Goal: Information Seeking & Learning: Learn about a topic

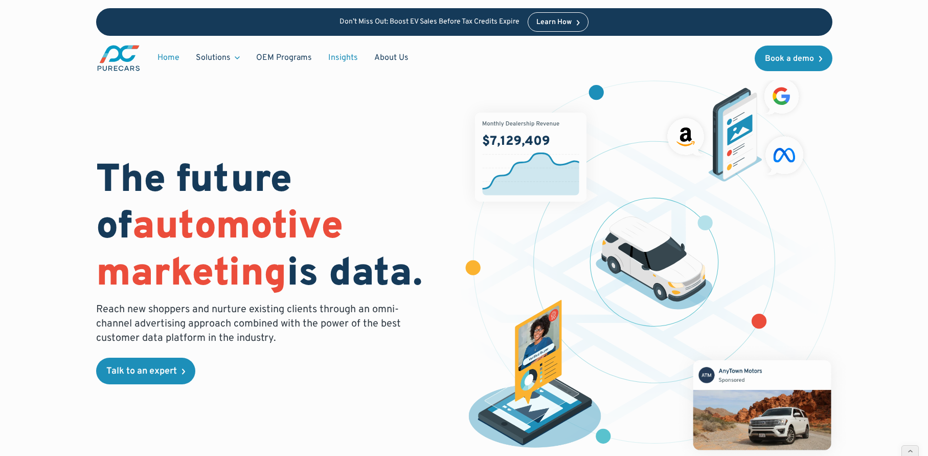
click at [345, 52] on link "Insights" at bounding box center [343, 57] width 46 height 19
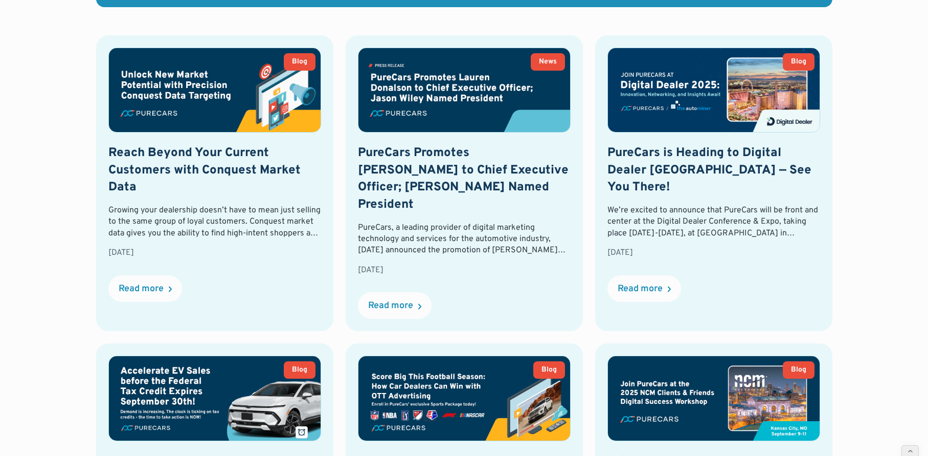
scroll to position [439, 0]
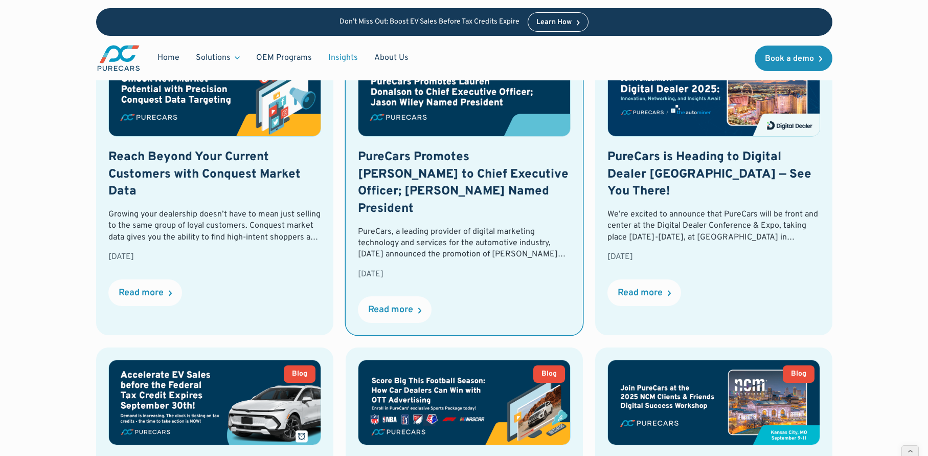
click at [443, 126] on img at bounding box center [464, 94] width 212 height 84
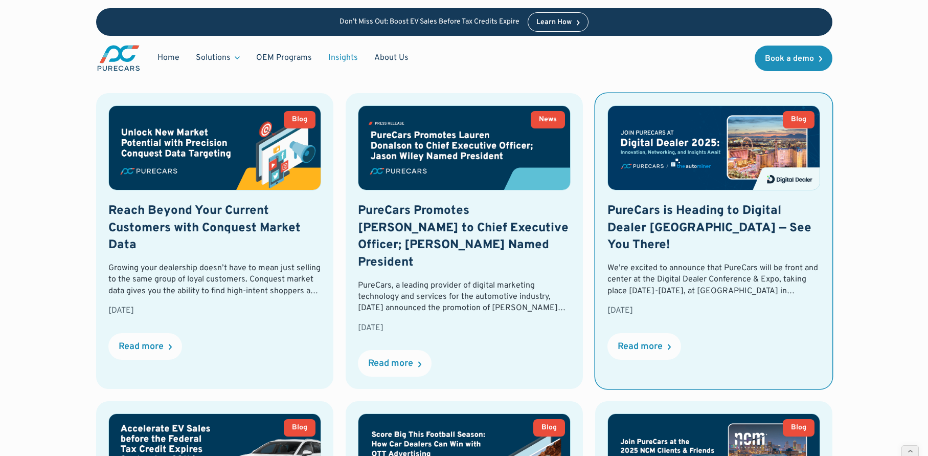
scroll to position [356, 0]
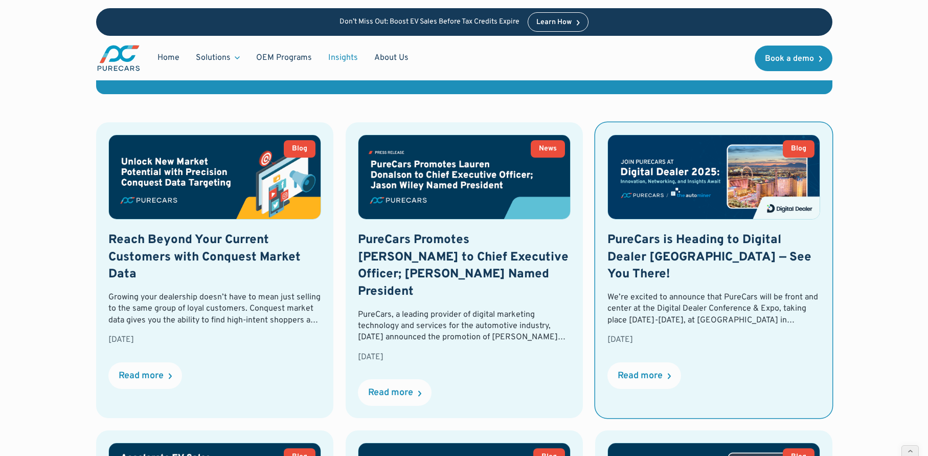
click at [723, 208] on img at bounding box center [714, 177] width 212 height 84
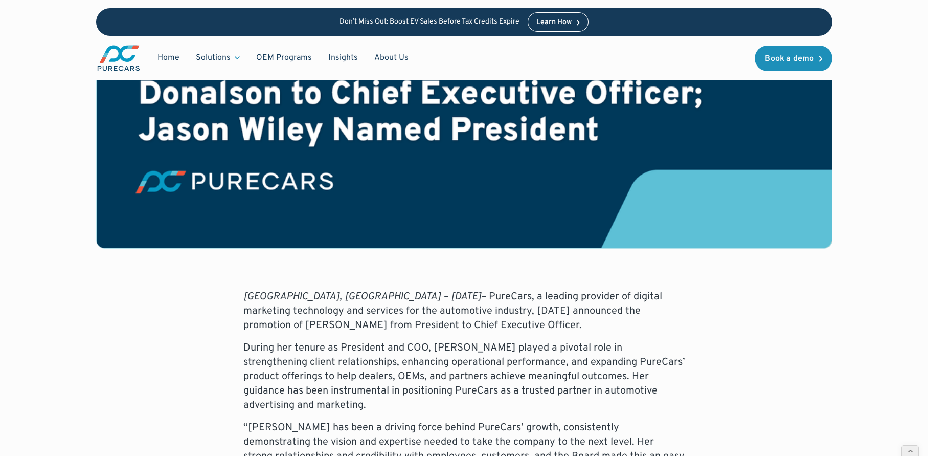
scroll to position [344, 0]
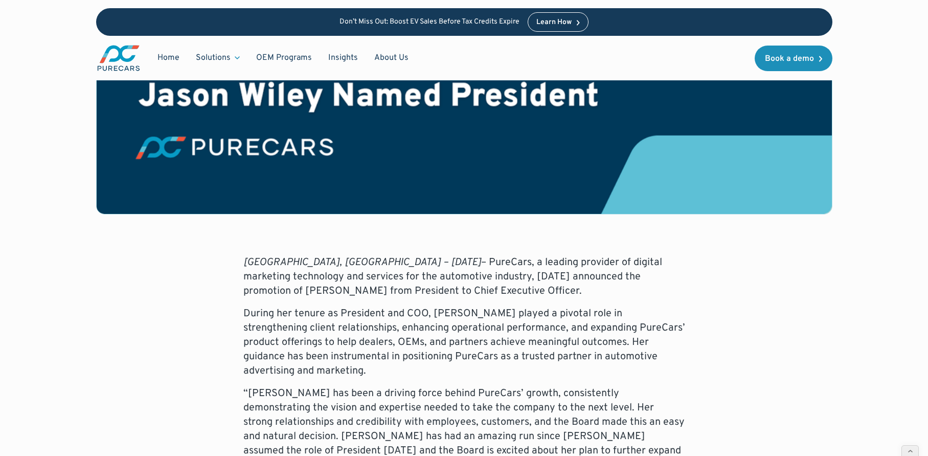
click at [419, 255] on p "Atlanta, GA – September 15, 2025 – PureCars, a leading provider of digital mark…" at bounding box center [464, 276] width 442 height 43
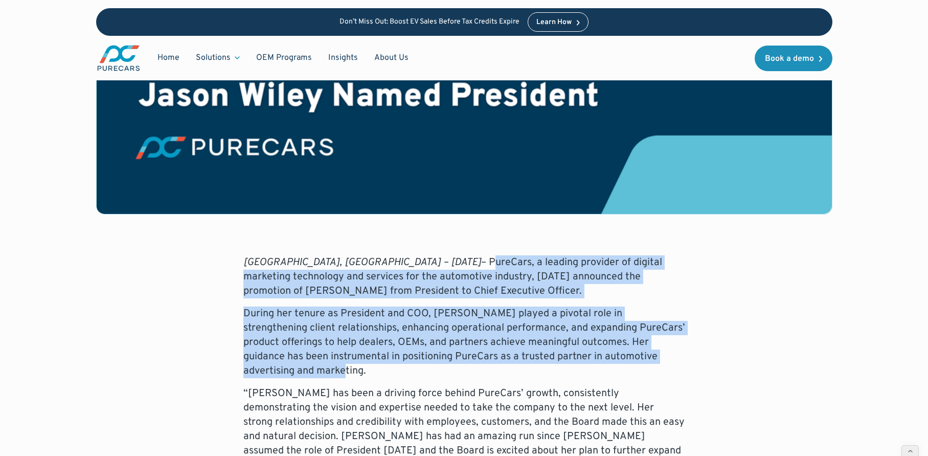
drag, startPoint x: 401, startPoint y: 223, endPoint x: 541, endPoint y: 334, distance: 177.9
copy div "PureCars, a leading provider of digital marketing technology and services for t…"
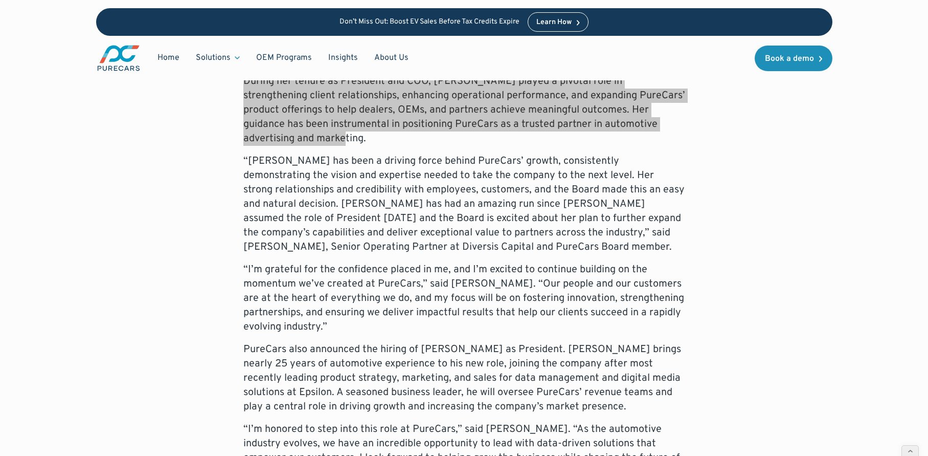
scroll to position [601, 0]
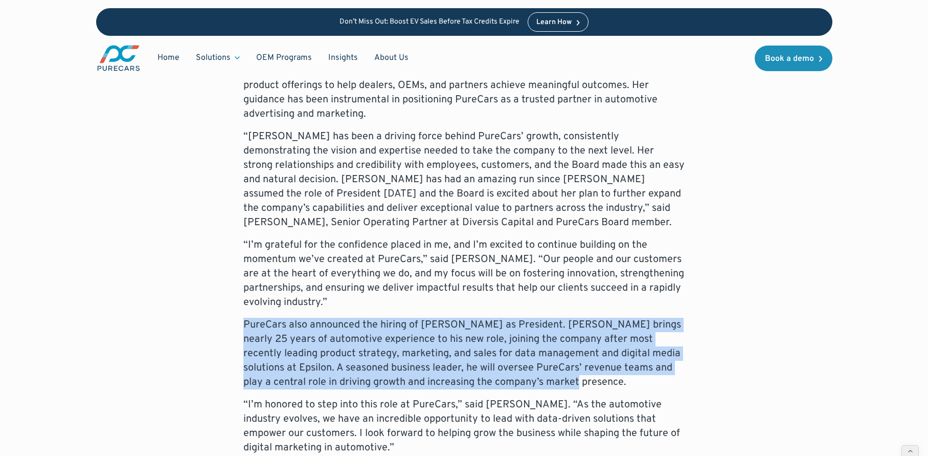
drag, startPoint x: 234, startPoint y: 288, endPoint x: 546, endPoint y: 342, distance: 317.0
click at [546, 342] on div "Atlanta, GA – September 15, 2025 – PureCars, a leading provider of digital mark…" at bounding box center [464, 336] width 736 height 677
copy p "PureCars also announced the hiring of Jason Wiley as President. Wiley brings ne…"
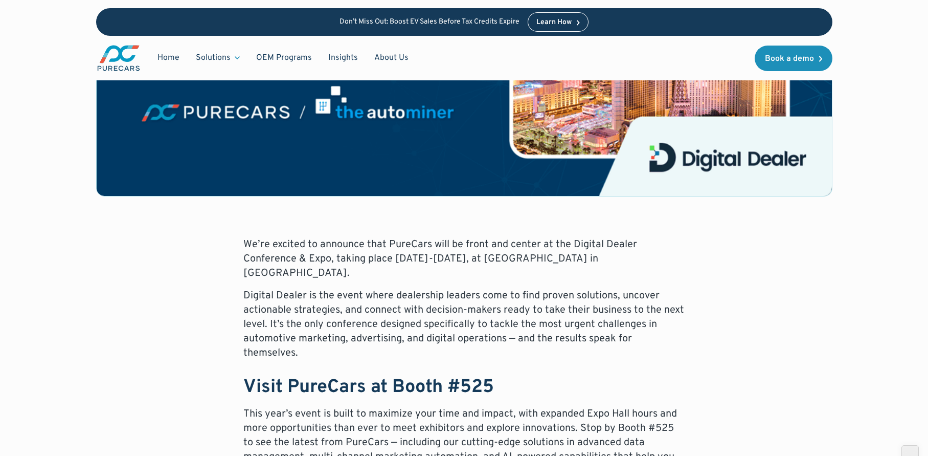
scroll to position [362, 0]
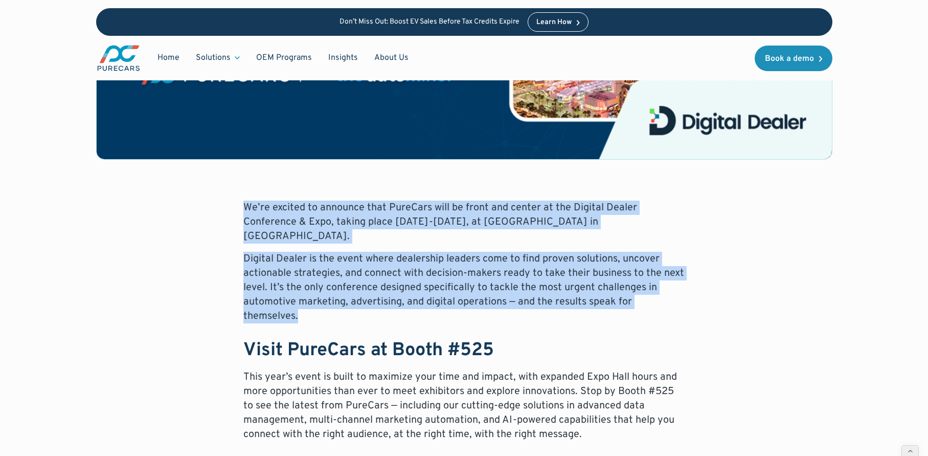
drag, startPoint x: 233, startPoint y: 204, endPoint x: 694, endPoint y: 303, distance: 471.4
copy div "We’re excited to announce that PureCars will be front and center at the Digital…"
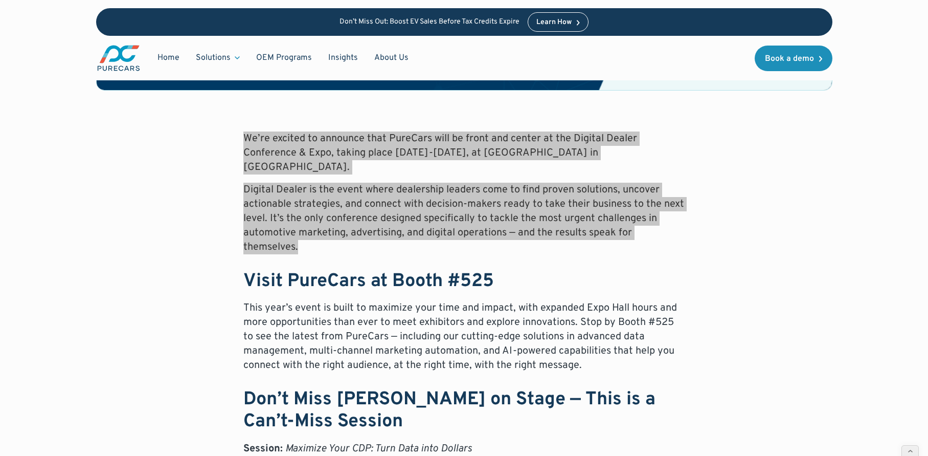
scroll to position [522, 0]
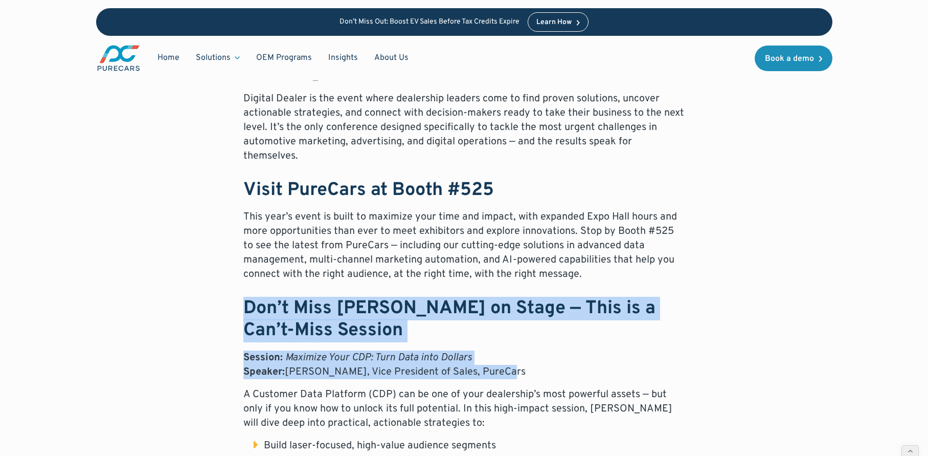
drag, startPoint x: 222, startPoint y: 271, endPoint x: 503, endPoint y: 340, distance: 289.0
click at [503, 340] on div "We’re excited to announce that PureCars will be front and center at the Digital…" at bounding box center [464, 398] width 736 height 716
copy div "Don’t Miss Jose Gomez on Stage — This is a Can’t-Miss Session Session: Maximize…"
click at [347, 54] on link "Insights" at bounding box center [343, 57] width 46 height 19
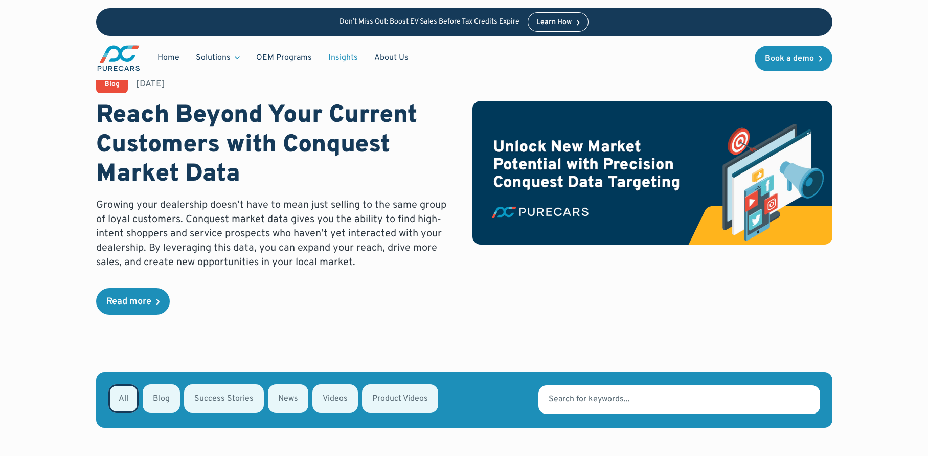
scroll to position [29, 0]
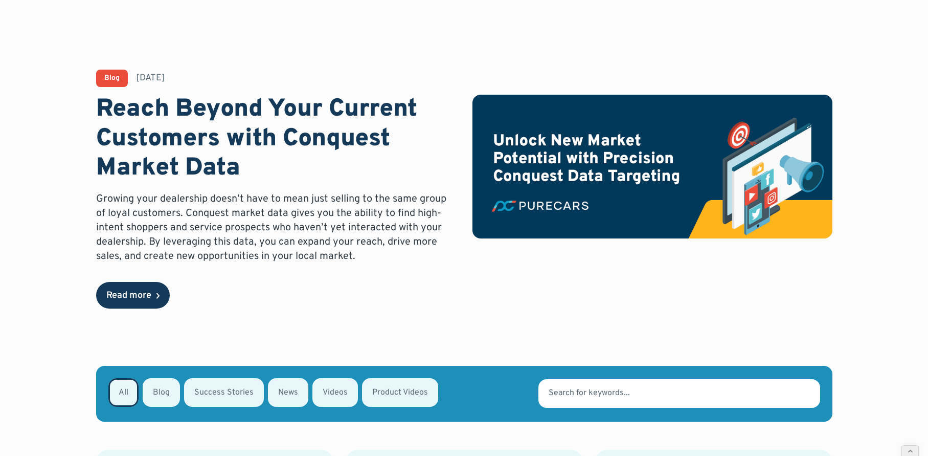
click at [125, 291] on div "Read more" at bounding box center [128, 295] width 45 height 9
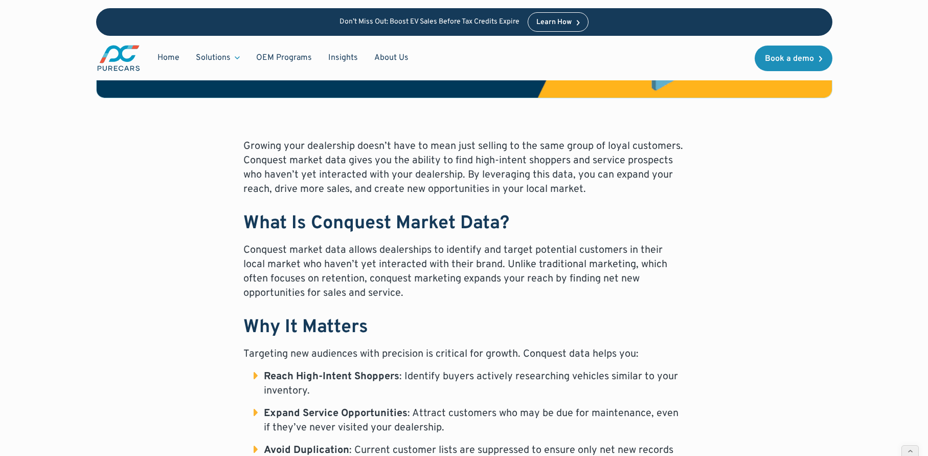
scroll to position [428, 0]
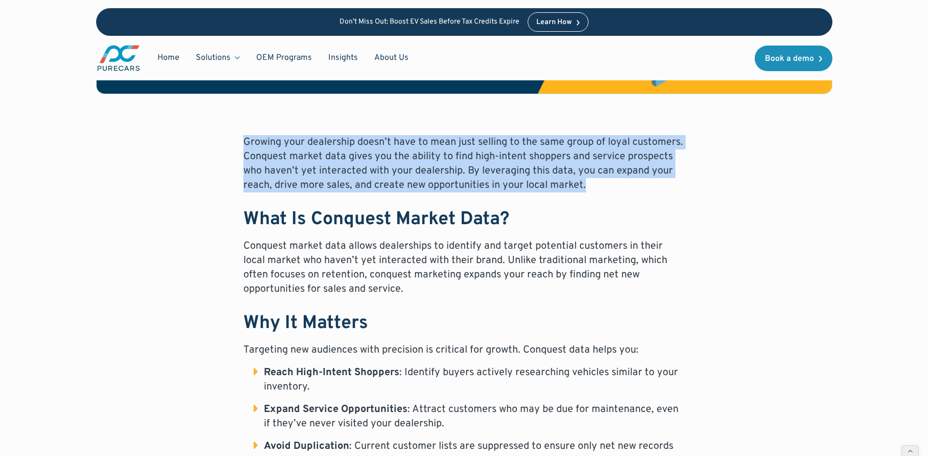
drag, startPoint x: 233, startPoint y: 129, endPoint x: 598, endPoint y: 184, distance: 369.2
click at [598, 184] on div "Blog September 16, 2025 Reach Beyond Your Current Customers with Conquest Marke…" at bounding box center [464, 318] width 736 height 1295
copy p "Growing your dealership doesn’t have to mean just selling to the same group of …"
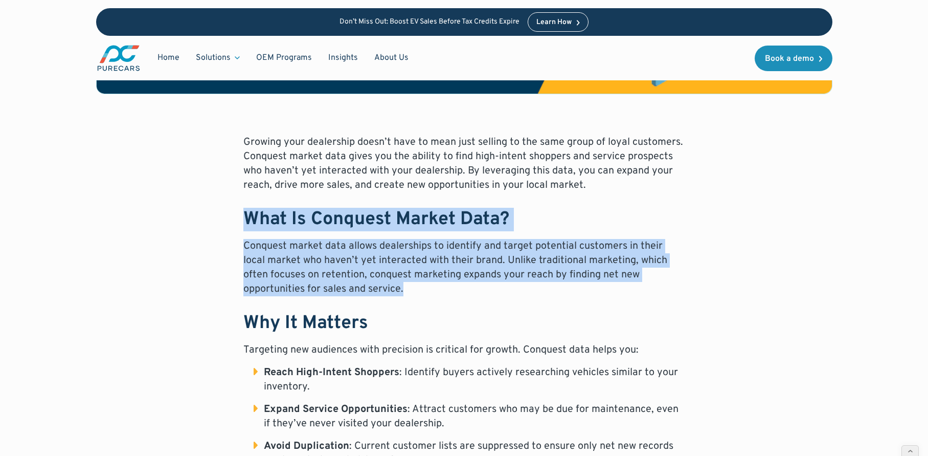
drag, startPoint x: 213, startPoint y: 218, endPoint x: 387, endPoint y: 282, distance: 185.3
copy div "What Is Conquest Market Data? Conquest market data allows dealerships to identi…"
click at [339, 56] on link "Insights" at bounding box center [343, 57] width 46 height 19
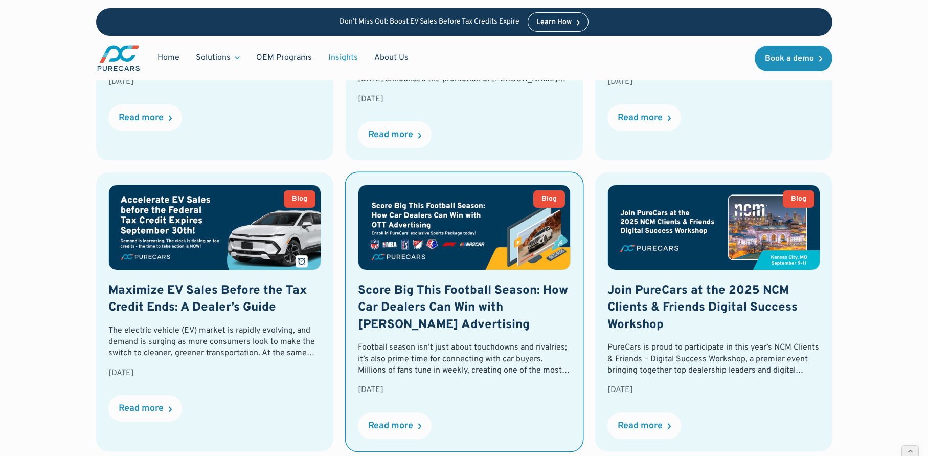
scroll to position [939, 0]
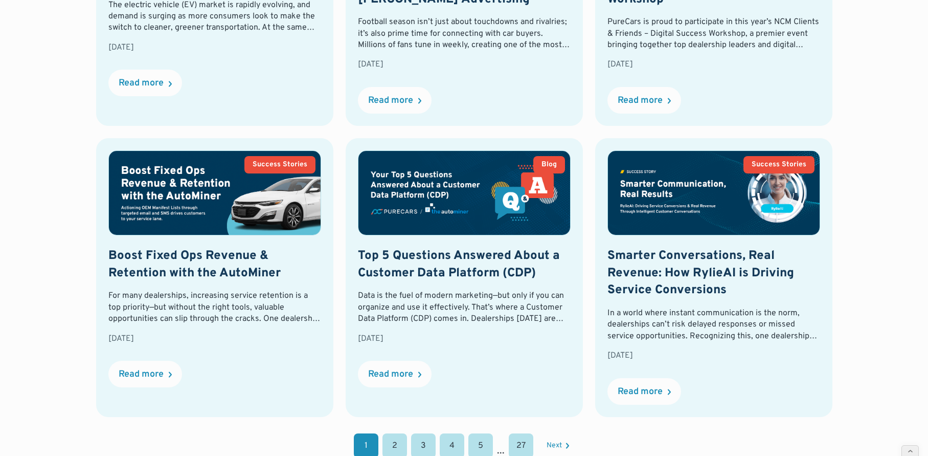
click at [399, 433] on link "2" at bounding box center [395, 445] width 25 height 25
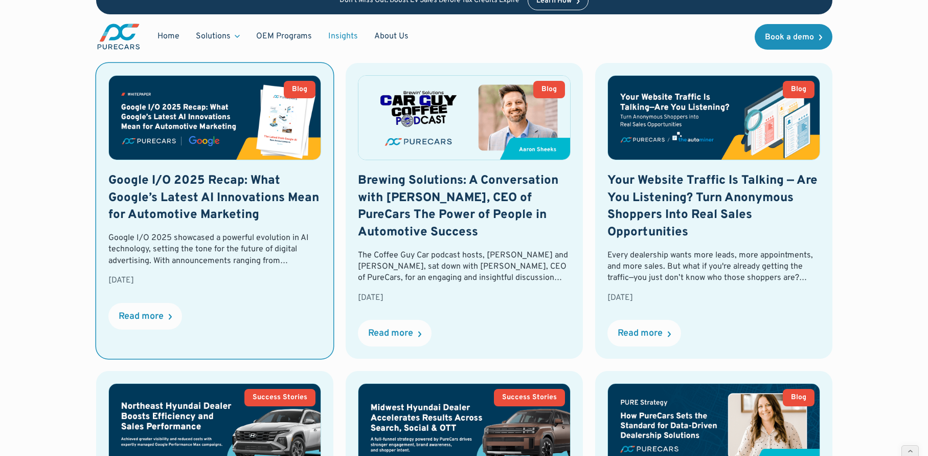
scroll to position [394, 0]
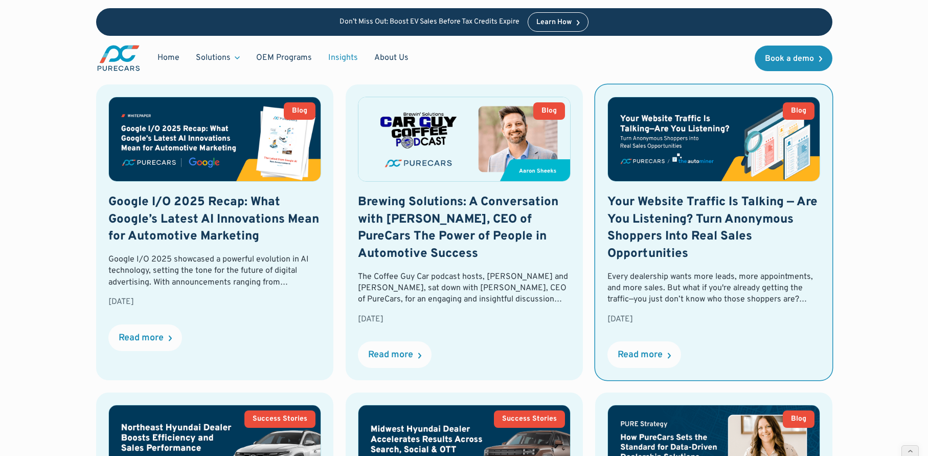
click at [710, 229] on h2 "Your Website Traffic Is Talking — Are You Listening? Turn Anonymous Shoppers In…" at bounding box center [714, 228] width 213 height 69
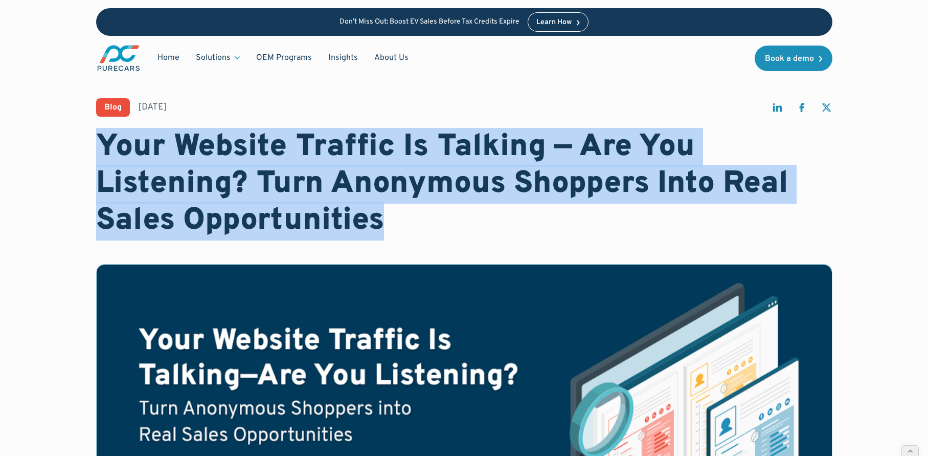
drag, startPoint x: 90, startPoint y: 131, endPoint x: 419, endPoint y: 204, distance: 337.1
copy h1 "Your Website Traffic Is Talking — Are You Listening? Turn Anonymous Shoppers In…"
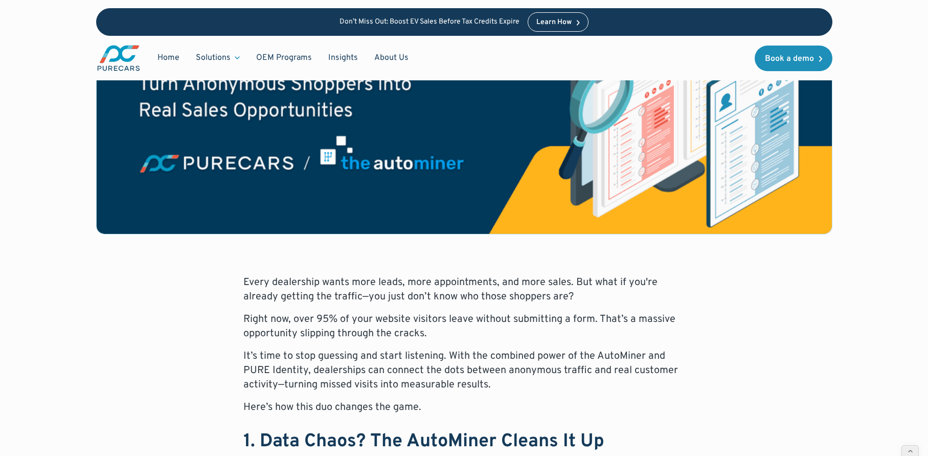
scroll to position [366, 0]
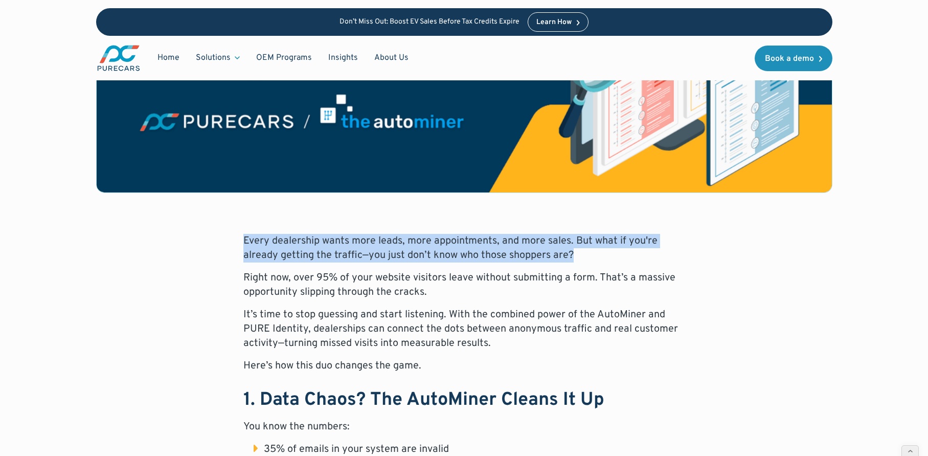
drag, startPoint x: 235, startPoint y: 233, endPoint x: 659, endPoint y: 249, distance: 423.7
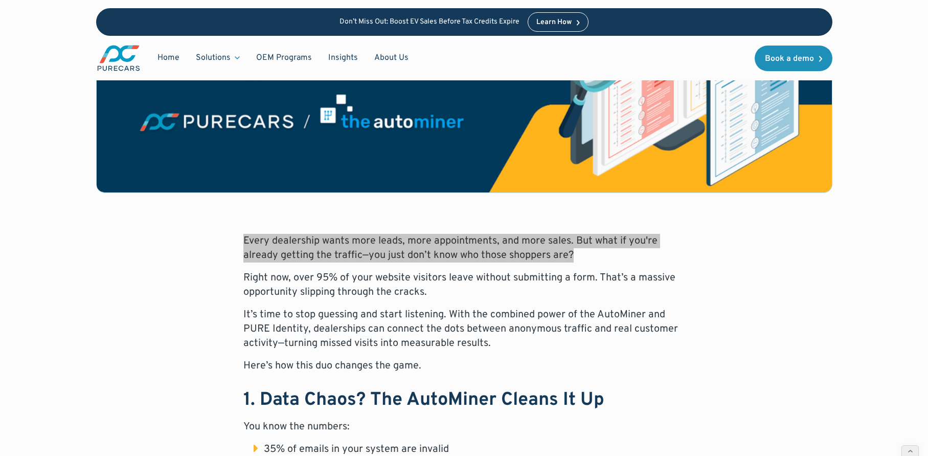
copy p "Every dealership wants more leads, more appointments, and more sales. But what …"
